Goal: Find specific page/section

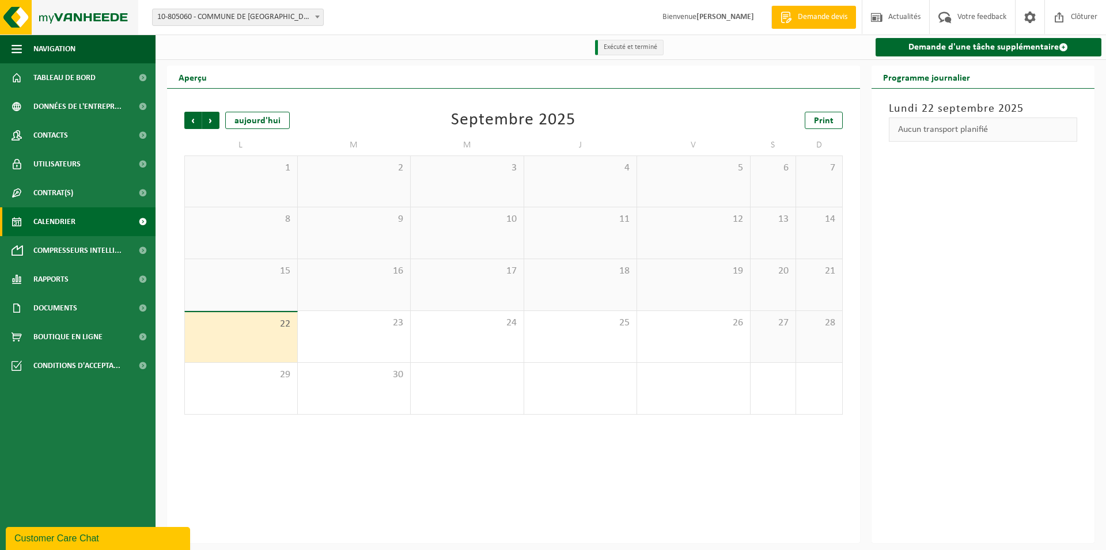
click at [81, 18] on img at bounding box center [69, 17] width 138 height 35
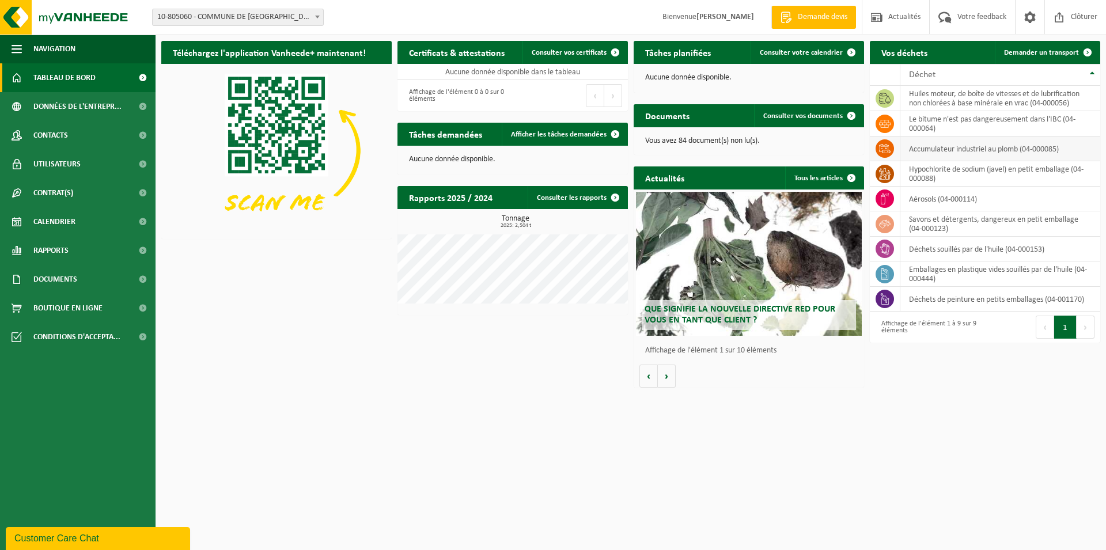
click at [911, 146] on td "accumulateur industriel au plomb (04-000085)" at bounding box center [1000, 149] width 200 height 25
click at [877, 152] on span at bounding box center [885, 148] width 18 height 18
click at [31, 192] on link "Contrat(s)" at bounding box center [78, 193] width 156 height 29
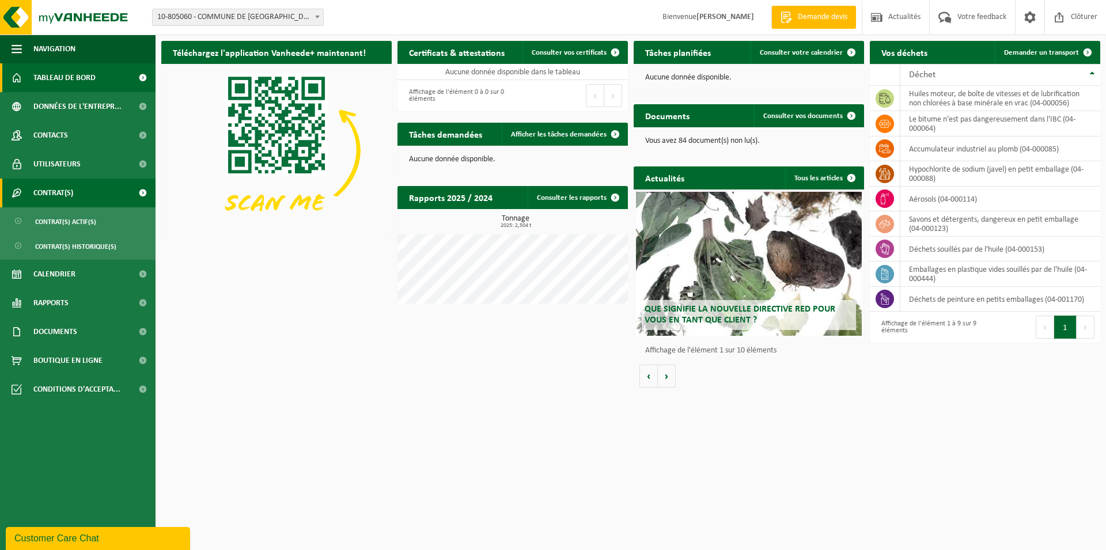
click at [139, 191] on span at bounding box center [143, 193] width 26 height 29
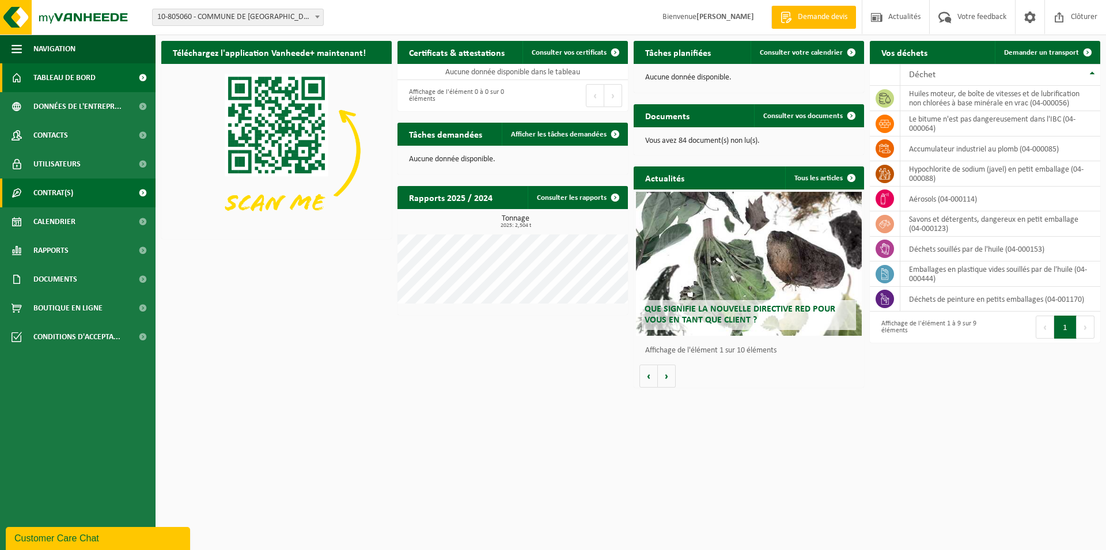
click at [72, 204] on span "Contrat(s)" at bounding box center [53, 193] width 40 height 29
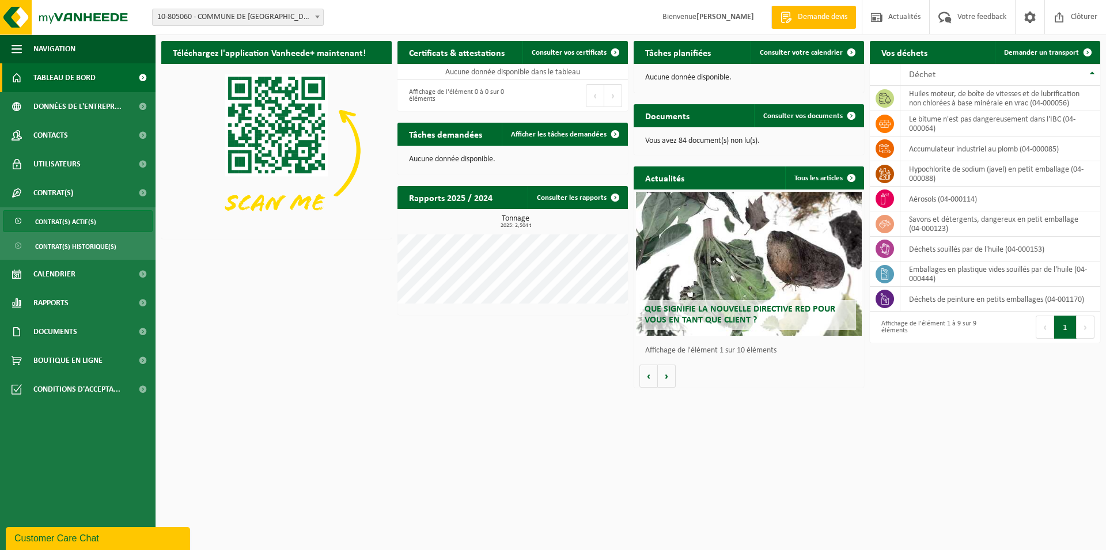
click at [73, 220] on span "Contrat(s) actif(s)" at bounding box center [65, 222] width 61 height 22
